Goal: Communication & Community: Answer question/provide support

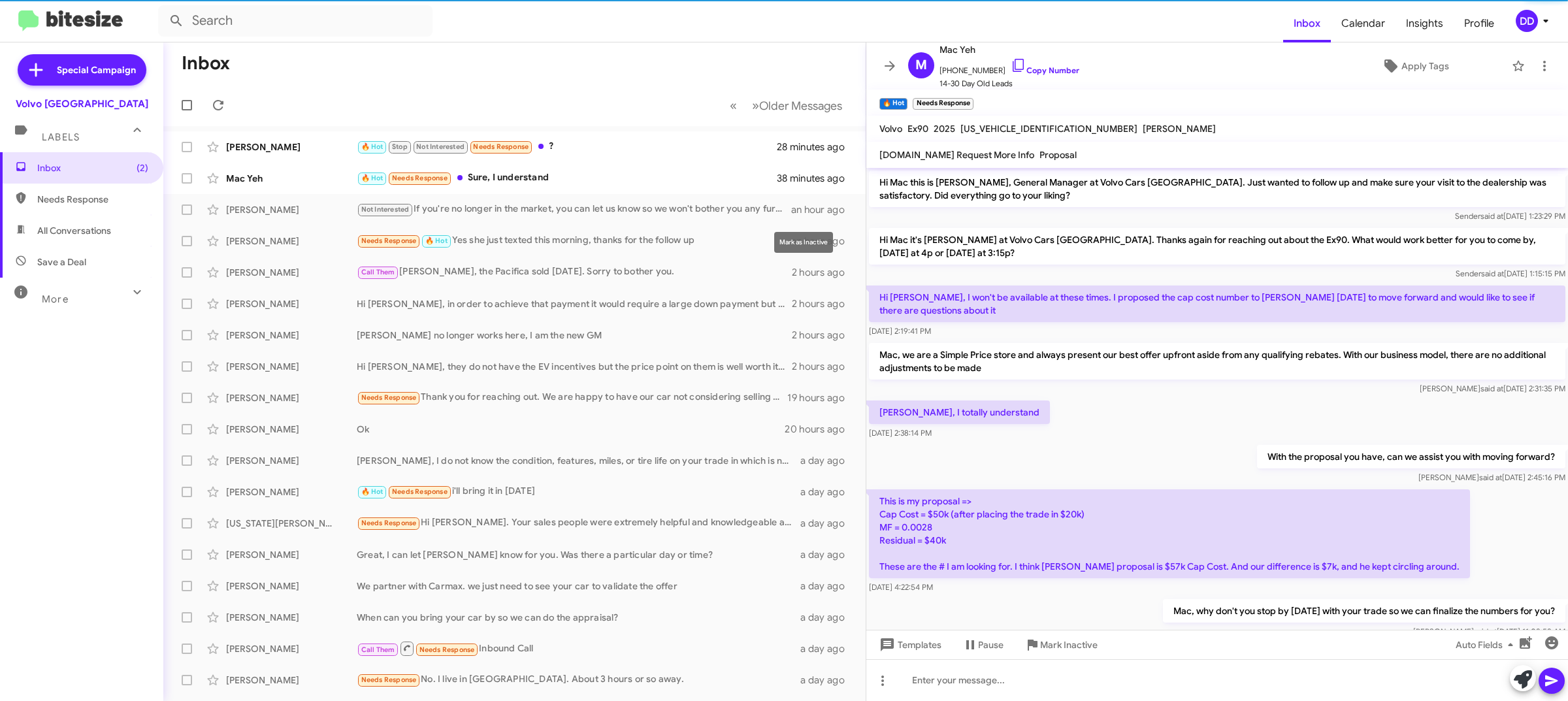
scroll to position [456, 0]
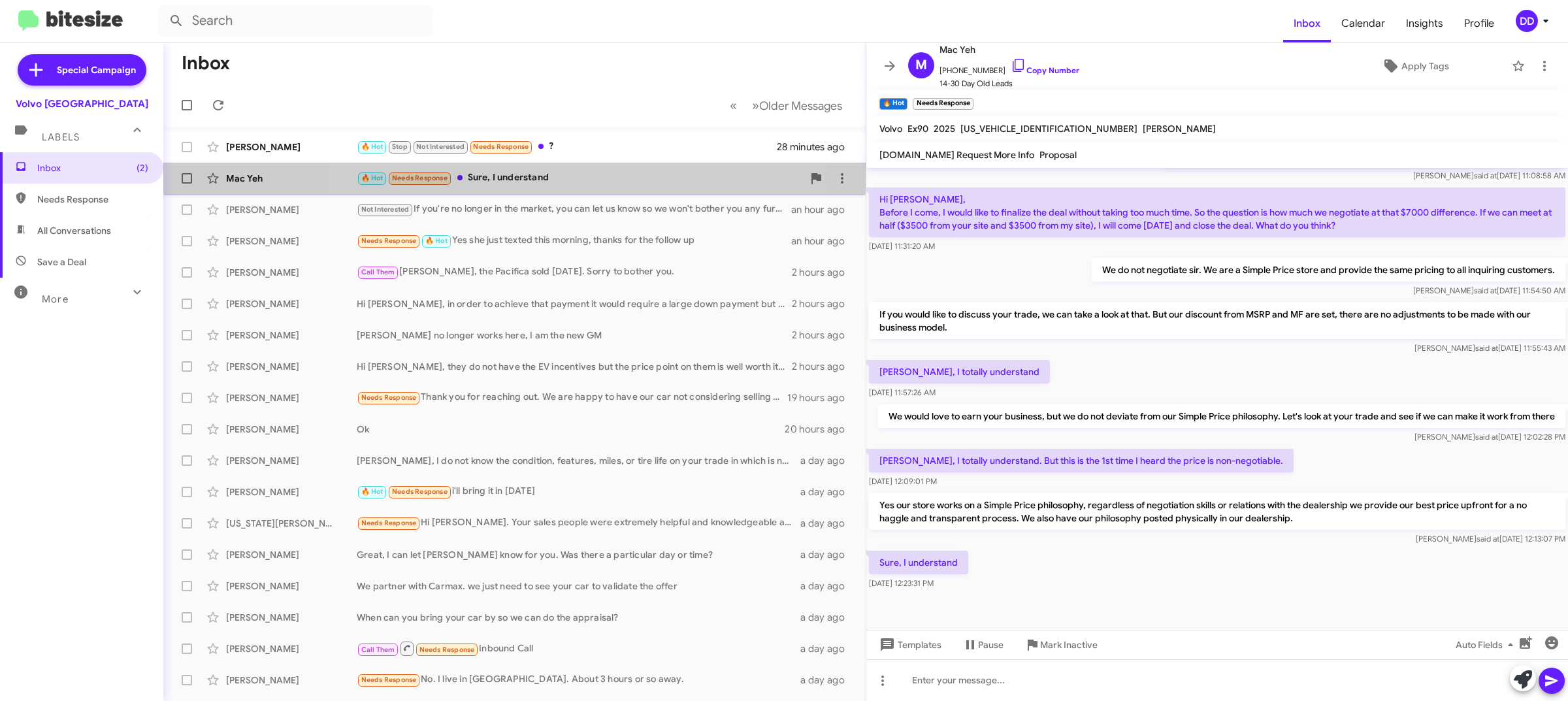
click at [569, 175] on div "🔥 Hot Needs Response Sure, I understand" at bounding box center [580, 178] width 446 height 15
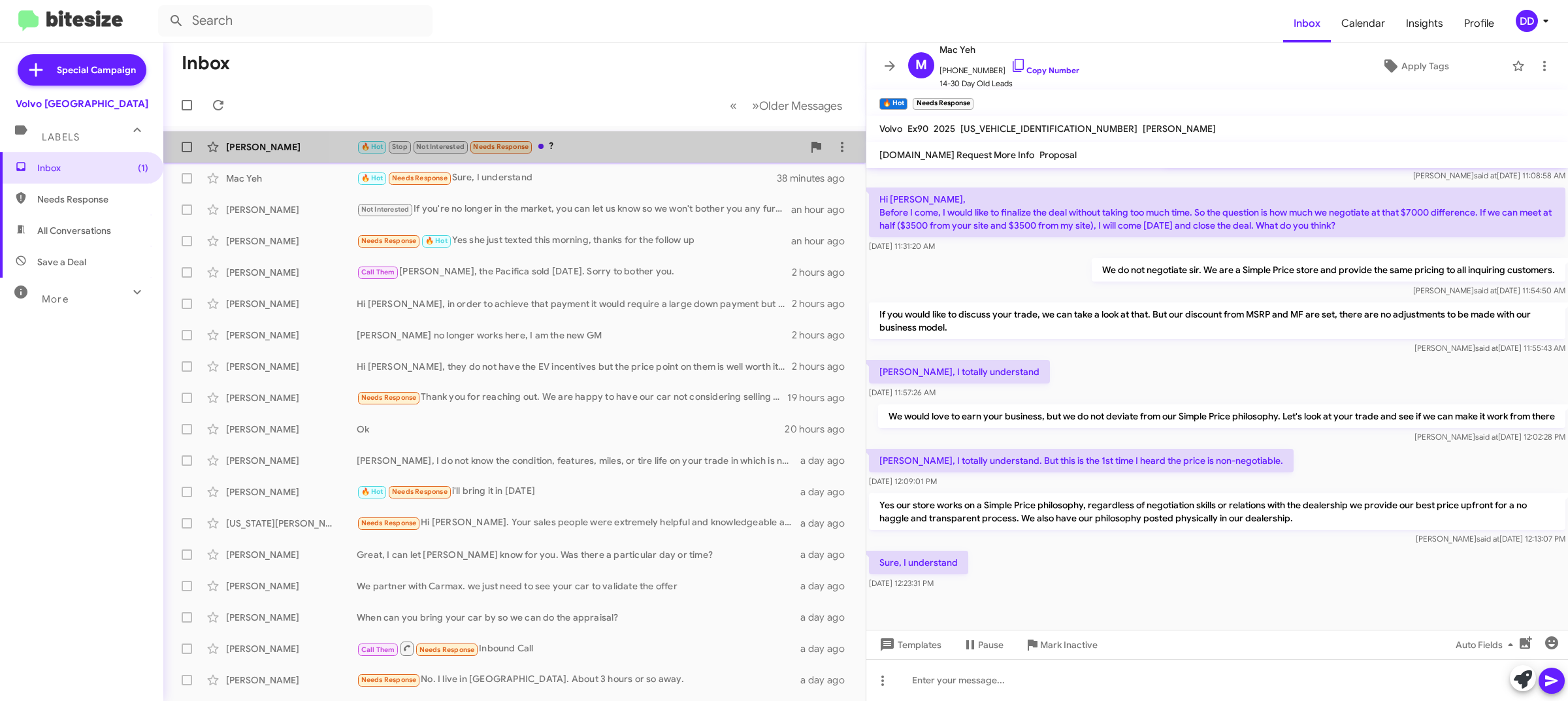
click at [611, 139] on div "🔥 Hot Stop Not Interested Needs Response ?" at bounding box center [580, 146] width 446 height 15
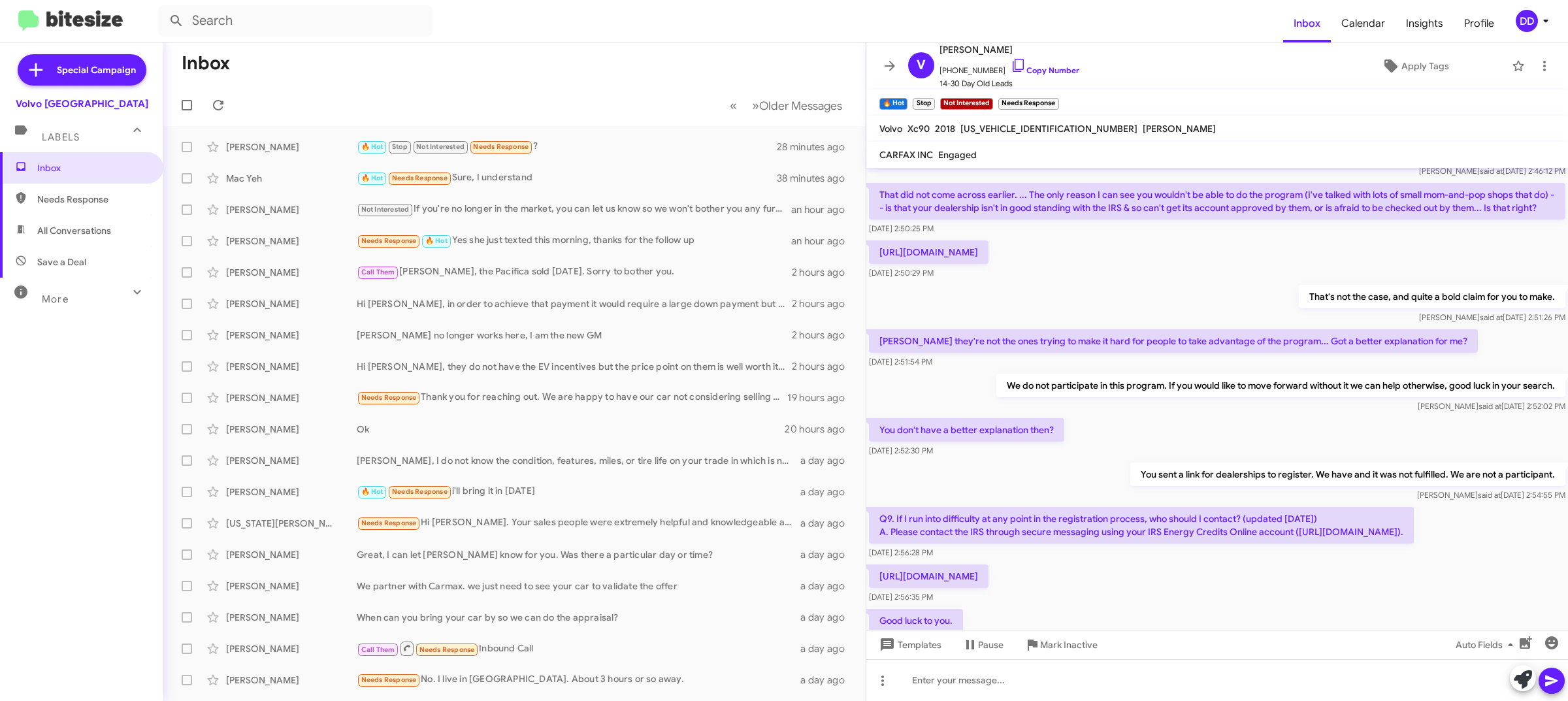
scroll to position [843, 0]
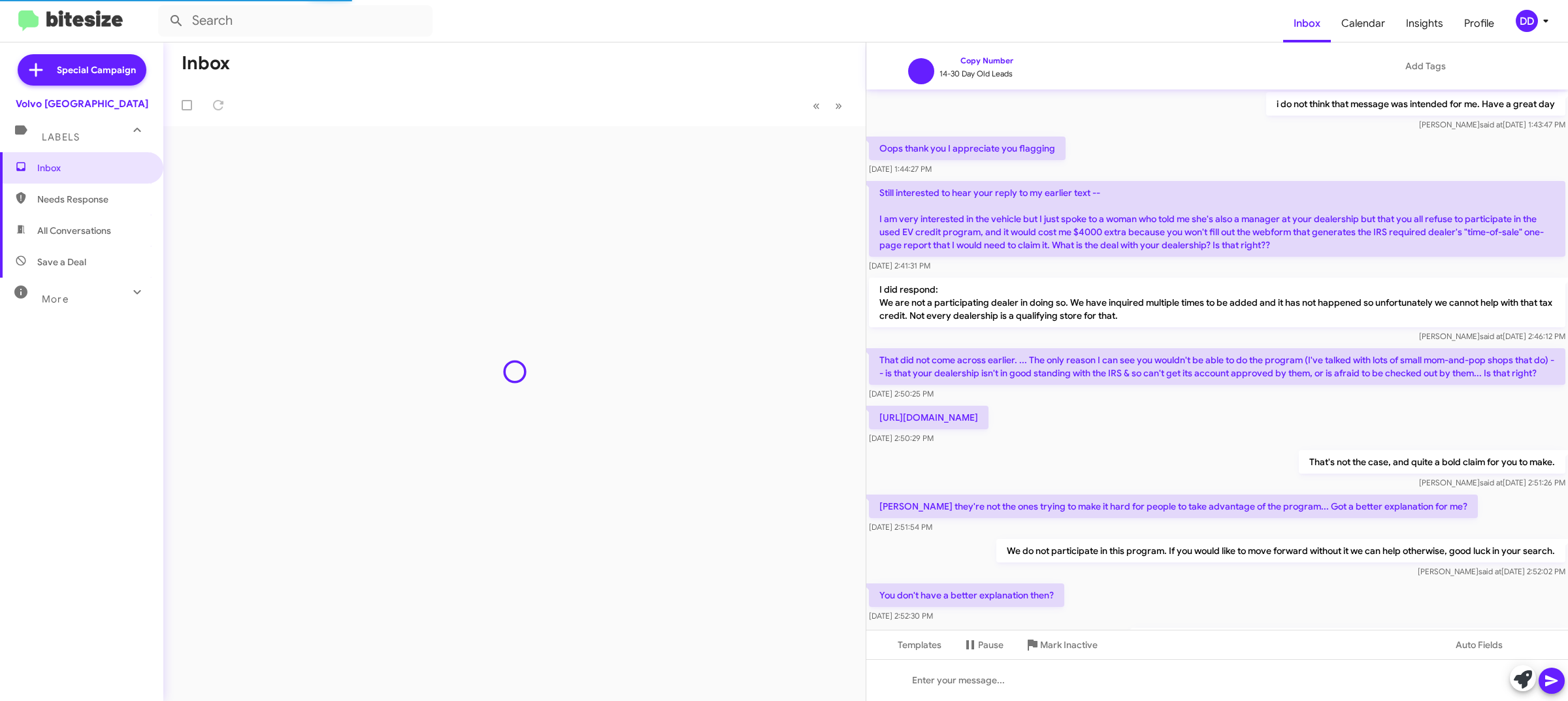
scroll to position [536, 0]
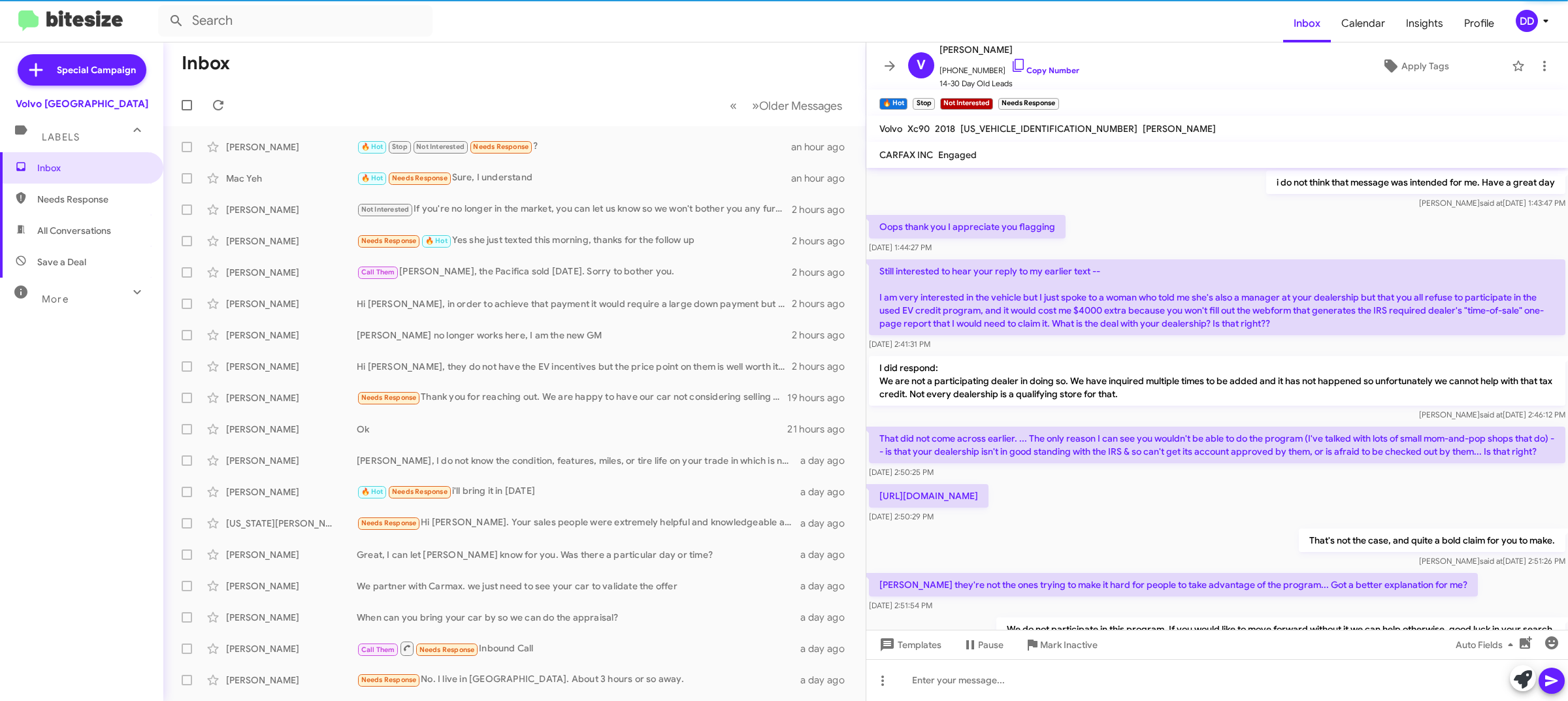
scroll to position [588, 0]
